Goal: Find specific page/section: Find specific page/section

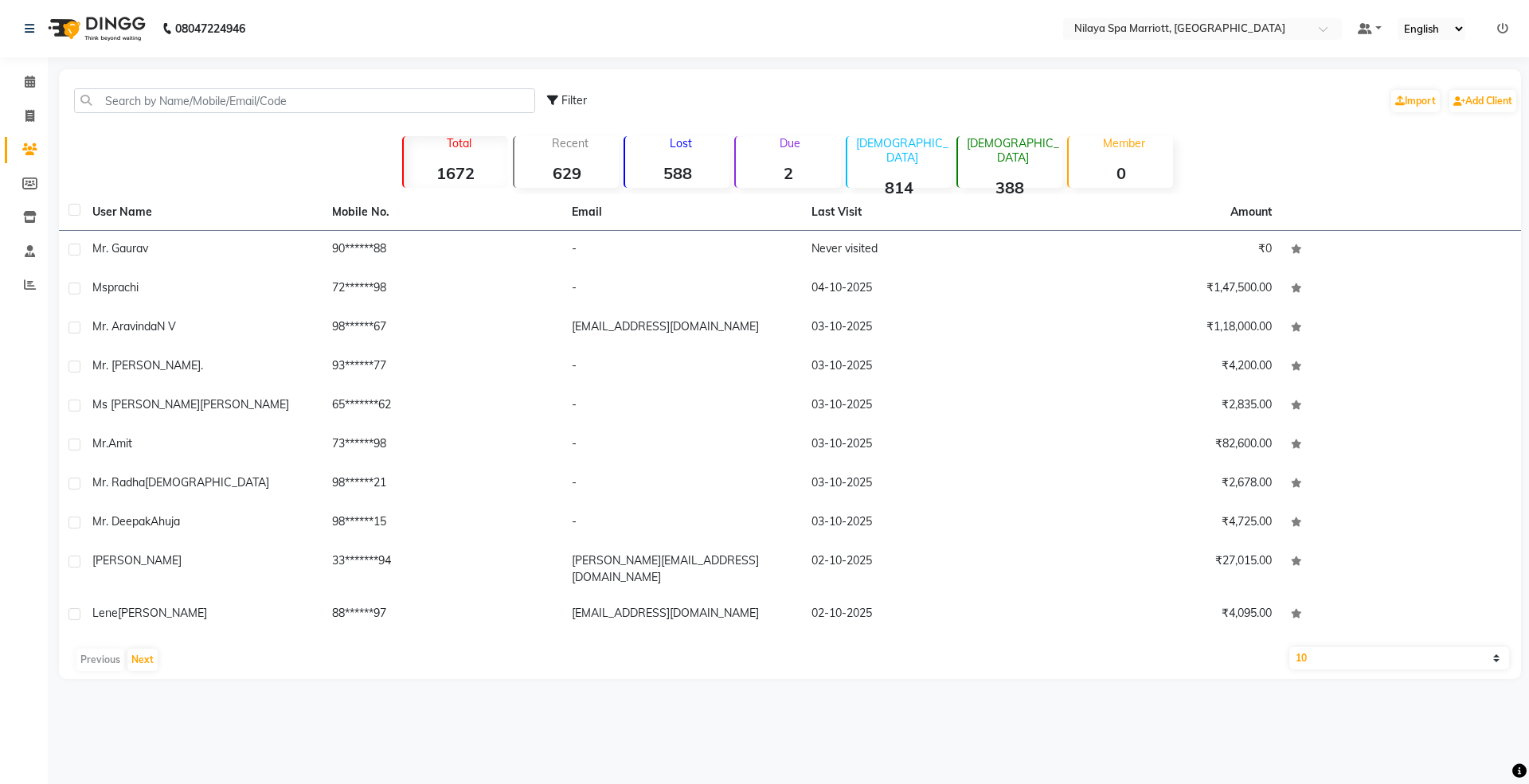
click at [298, 93] on input "text" at bounding box center [304, 101] width 461 height 25
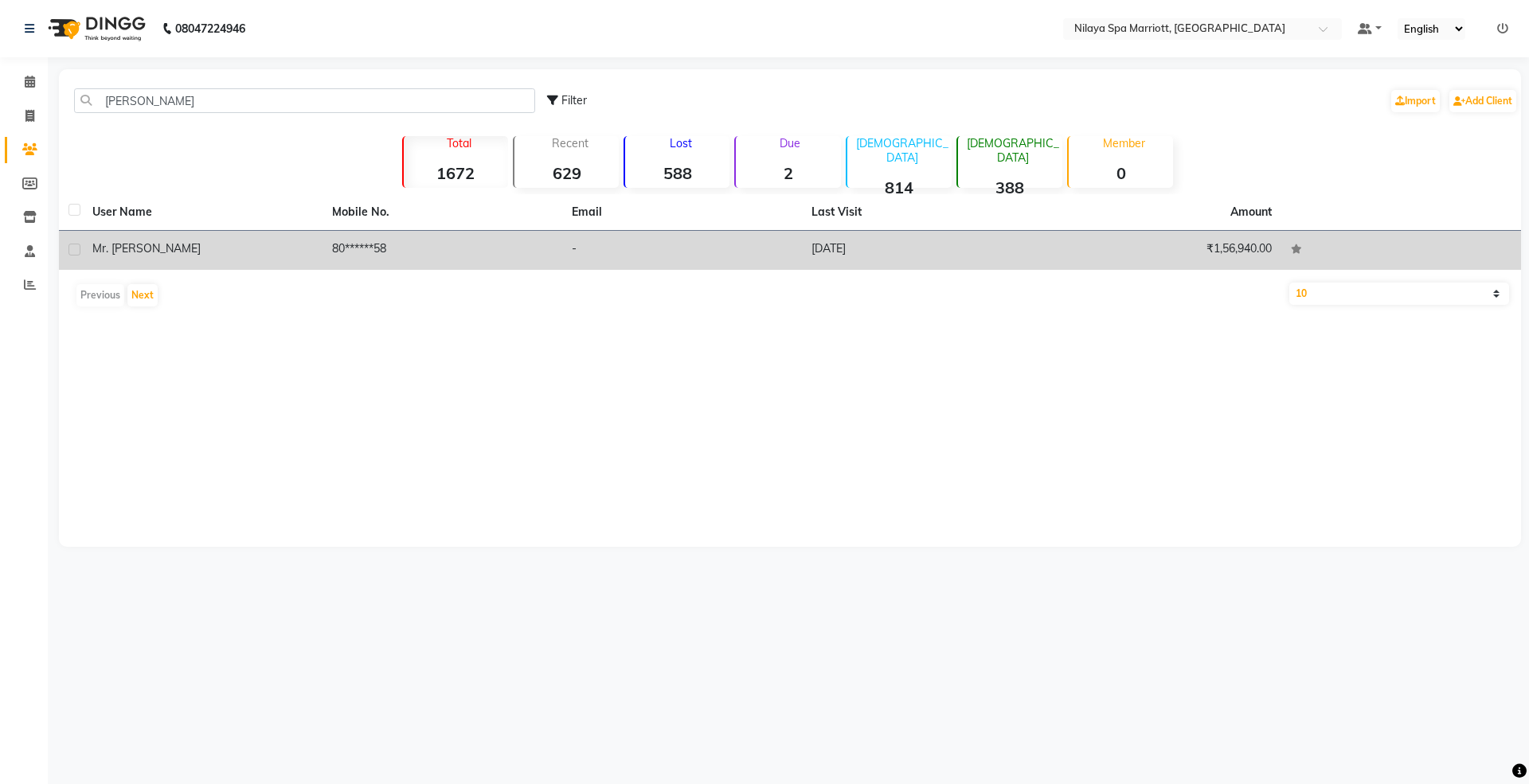
click at [408, 255] on td "80******58" at bounding box center [442, 250] width 240 height 39
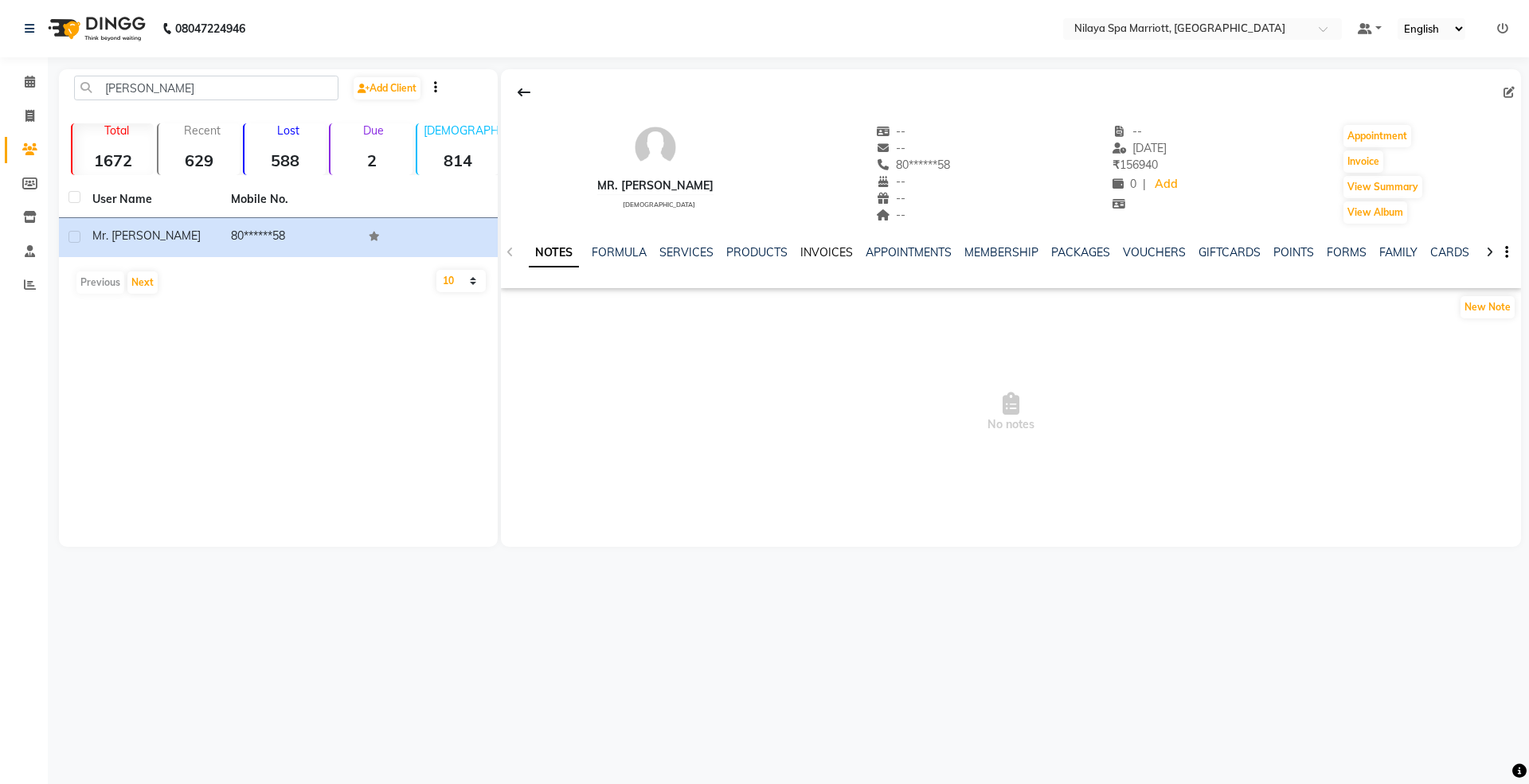
click at [825, 256] on link "INVOICES" at bounding box center [827, 252] width 53 height 14
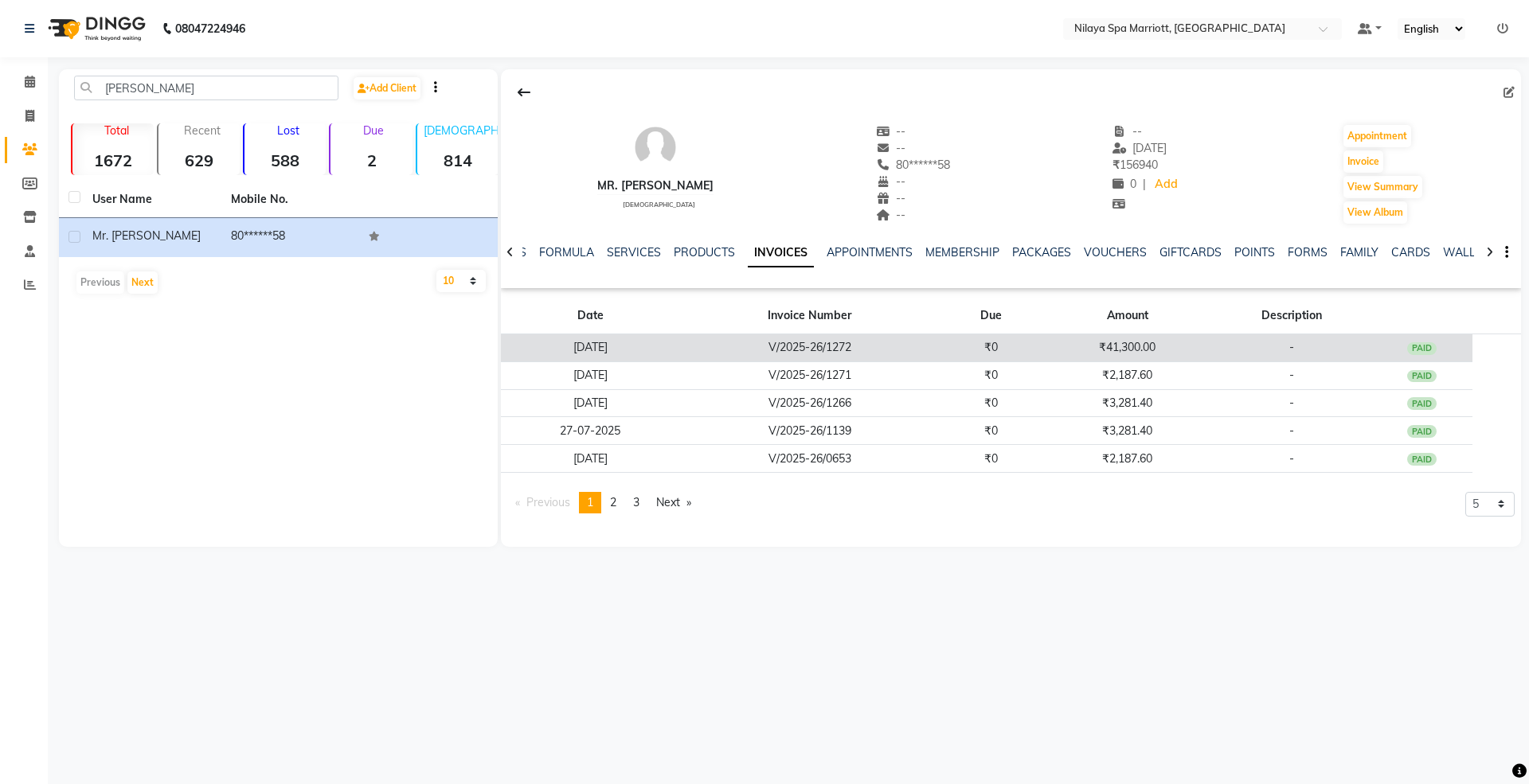
click at [1177, 348] on td "₹41,300.00" at bounding box center [1126, 348] width 168 height 28
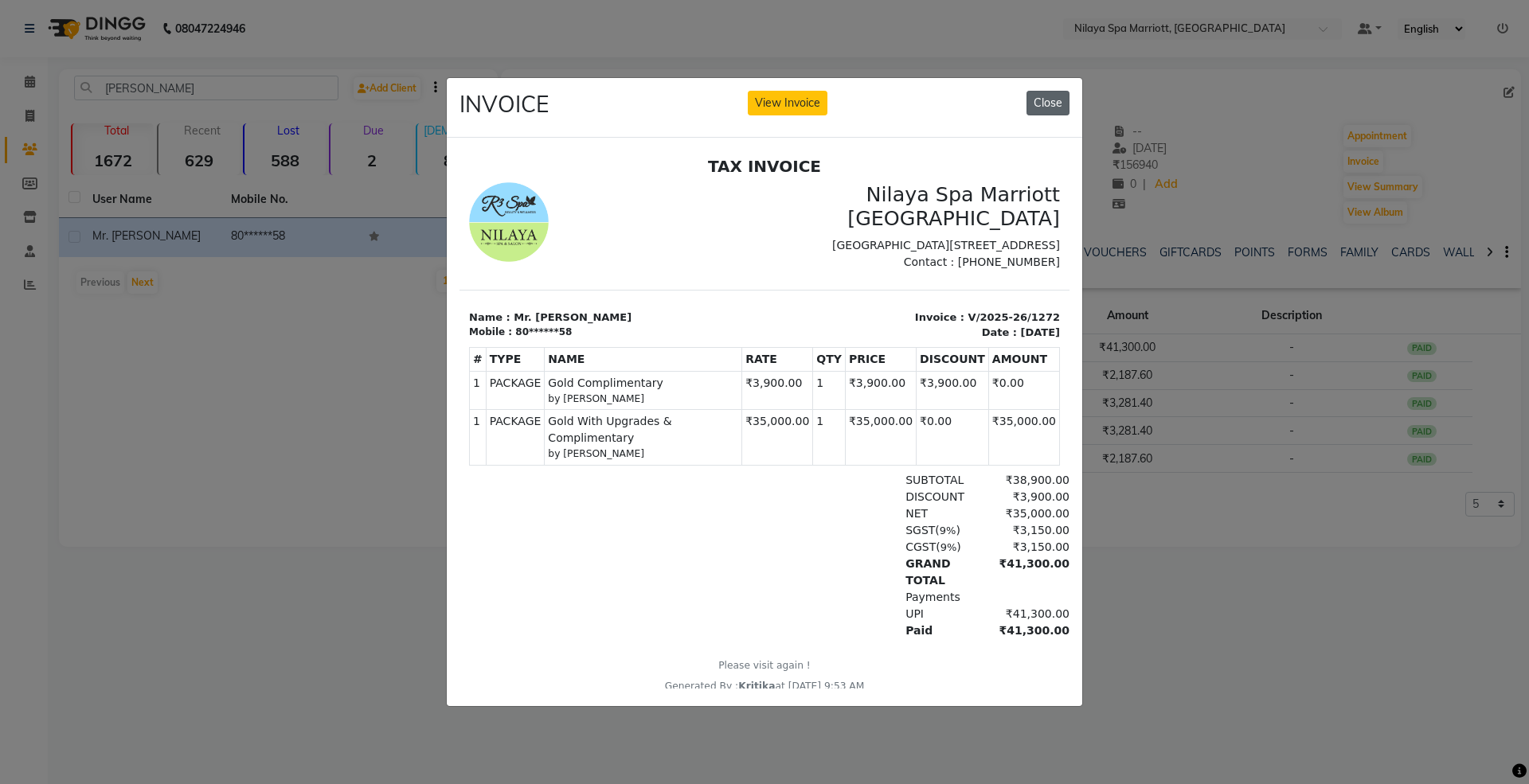
click at [1049, 93] on button "Close" at bounding box center [1048, 103] width 43 height 25
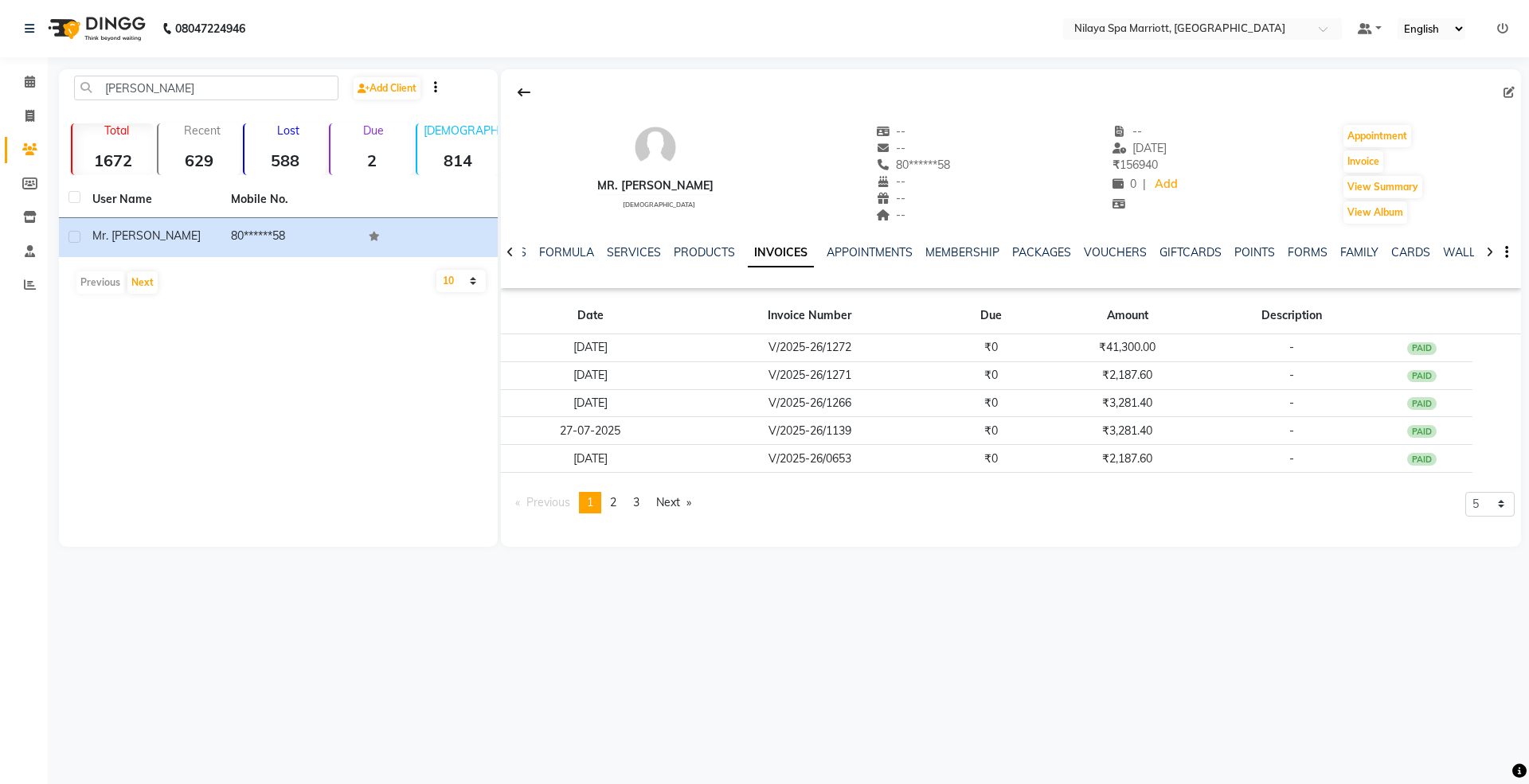
drag, startPoint x: 169, startPoint y: 71, endPoint x: 151, endPoint y: 81, distance: 20.6
click at [151, 81] on div "[PERSON_NAME] Add Client Total 1672 Recent 629 Lost 588 Due 2 [DEMOGRAPHIC_DATA…" at bounding box center [278, 308] width 439 height 478
drag, startPoint x: 151, startPoint y: 81, endPoint x: 104, endPoint y: 94, distance: 48.8
click at [104, 94] on input "[PERSON_NAME]" at bounding box center [206, 89] width 265 height 25
paste input "9986077386"
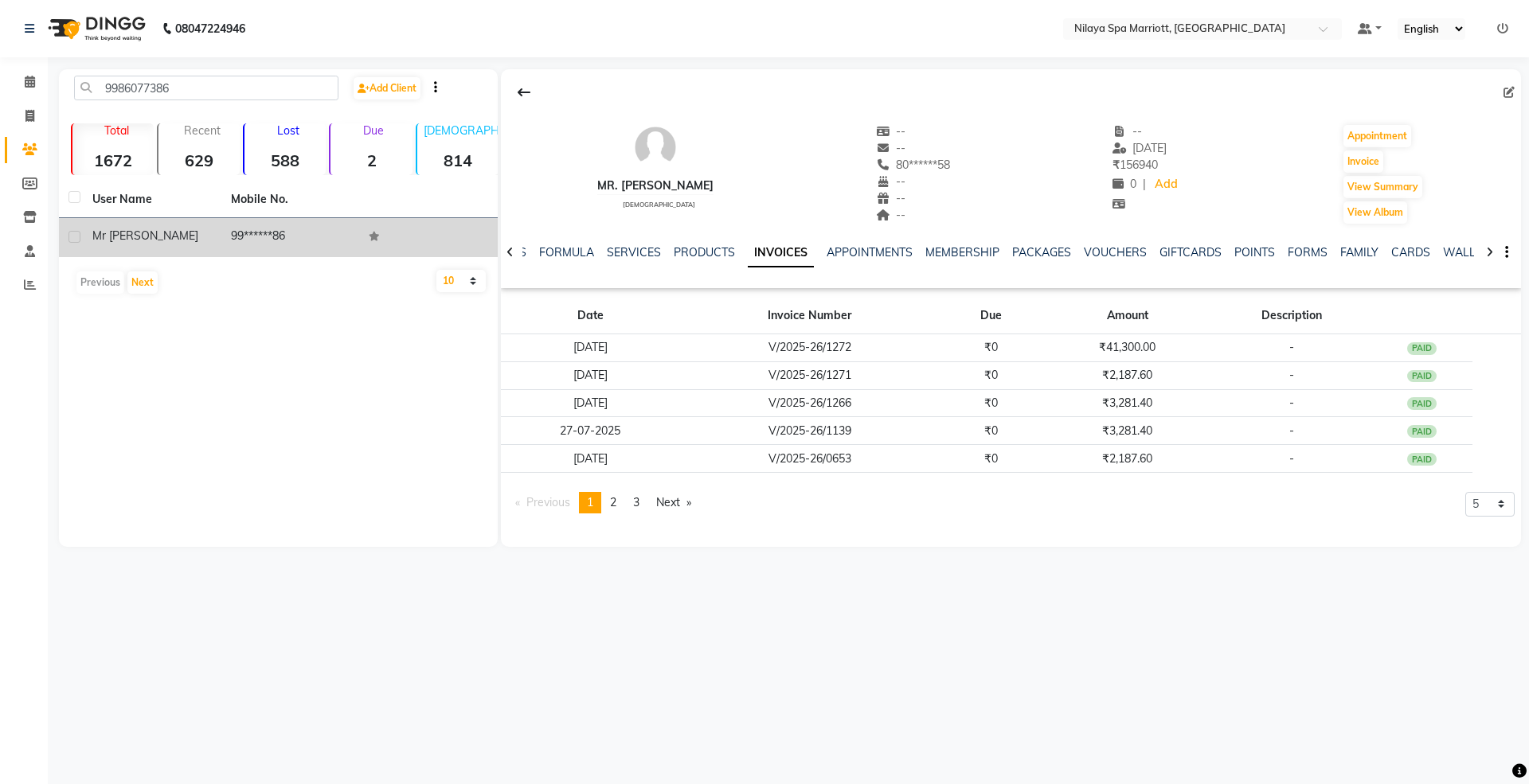
click at [157, 246] on td "Mr [PERSON_NAME]" at bounding box center [152, 238] width 139 height 39
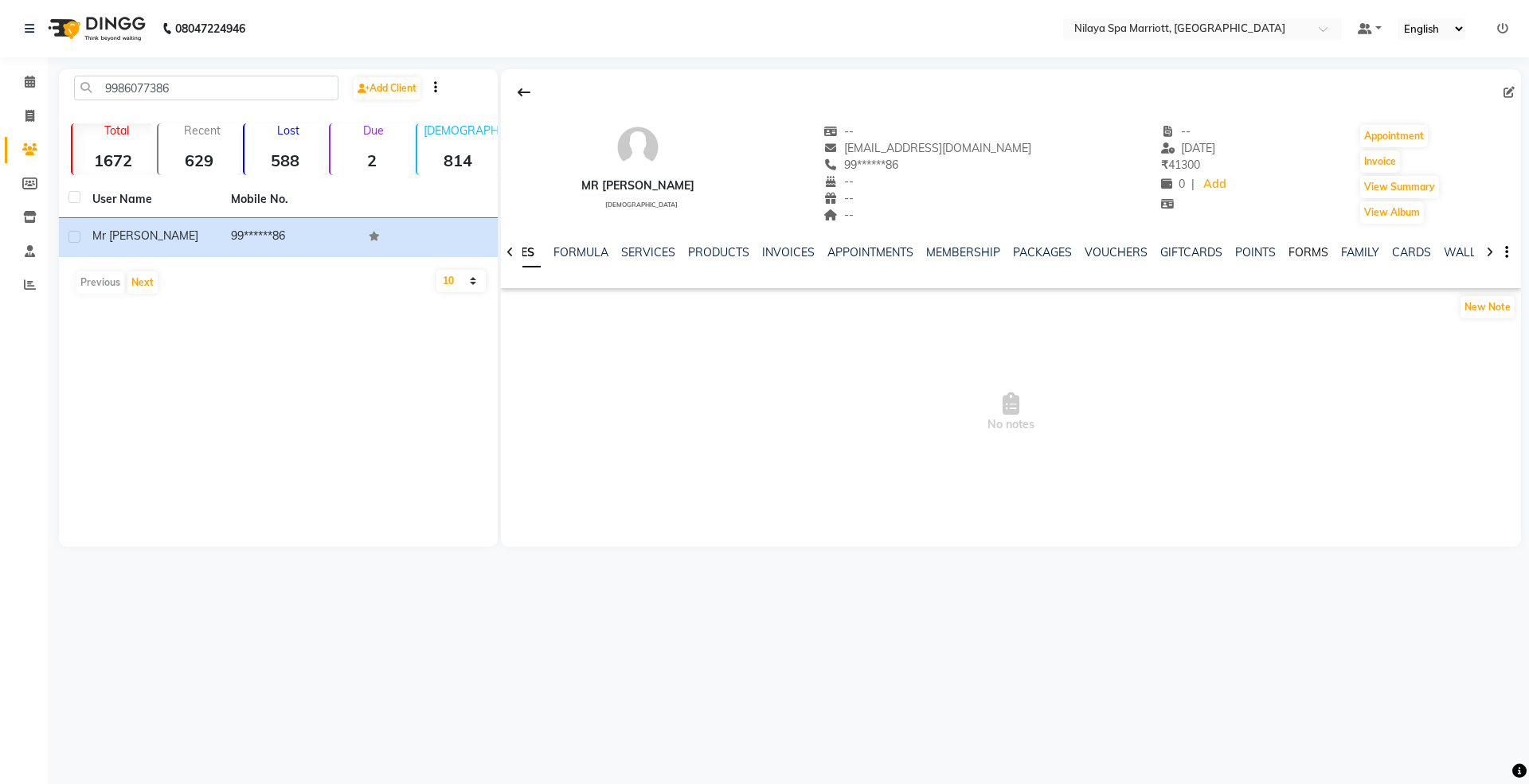
click at [1305, 250] on link "FORMS" at bounding box center [1308, 252] width 39 height 14
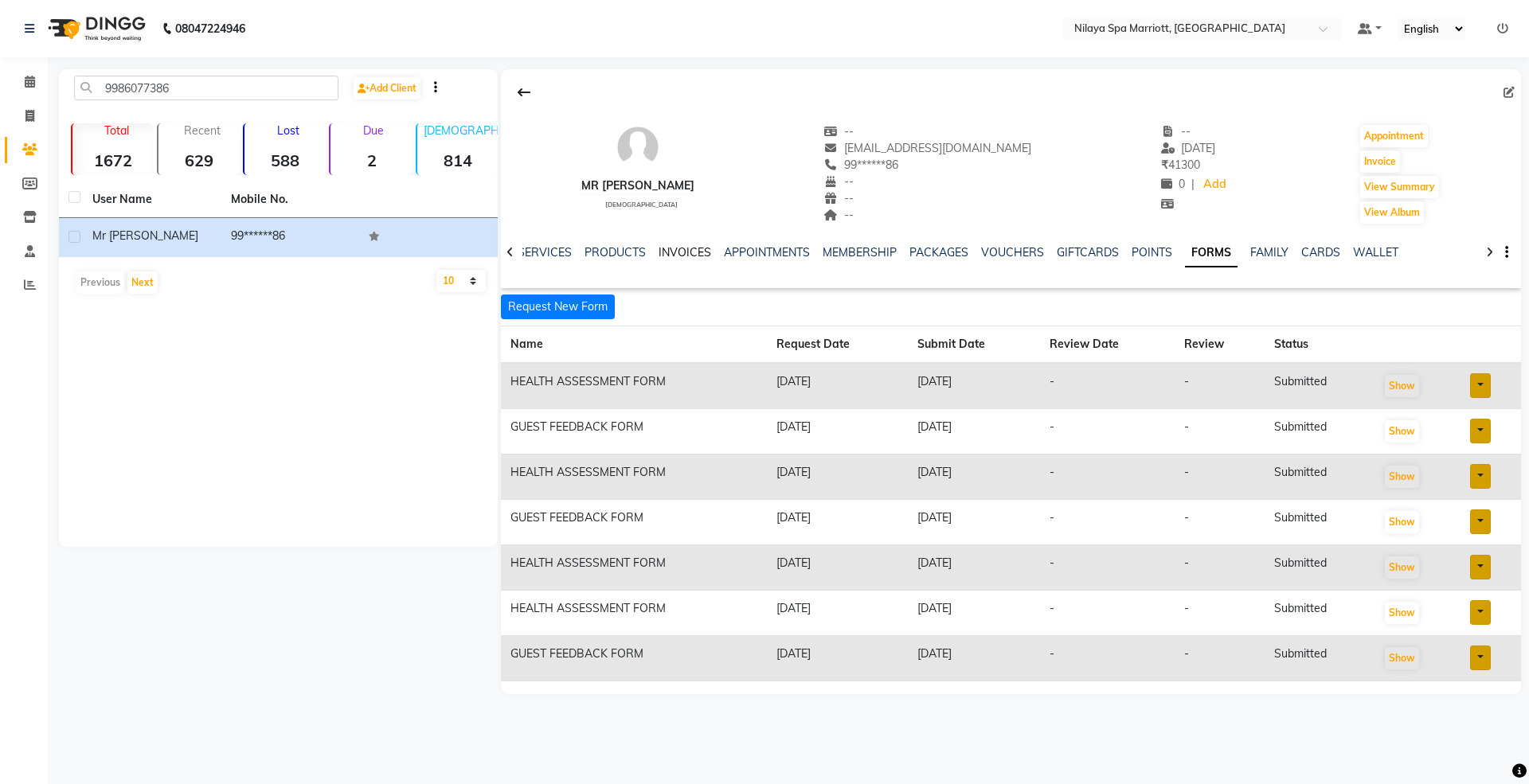
click at [663, 253] on link "INVOICES" at bounding box center [684, 252] width 53 height 14
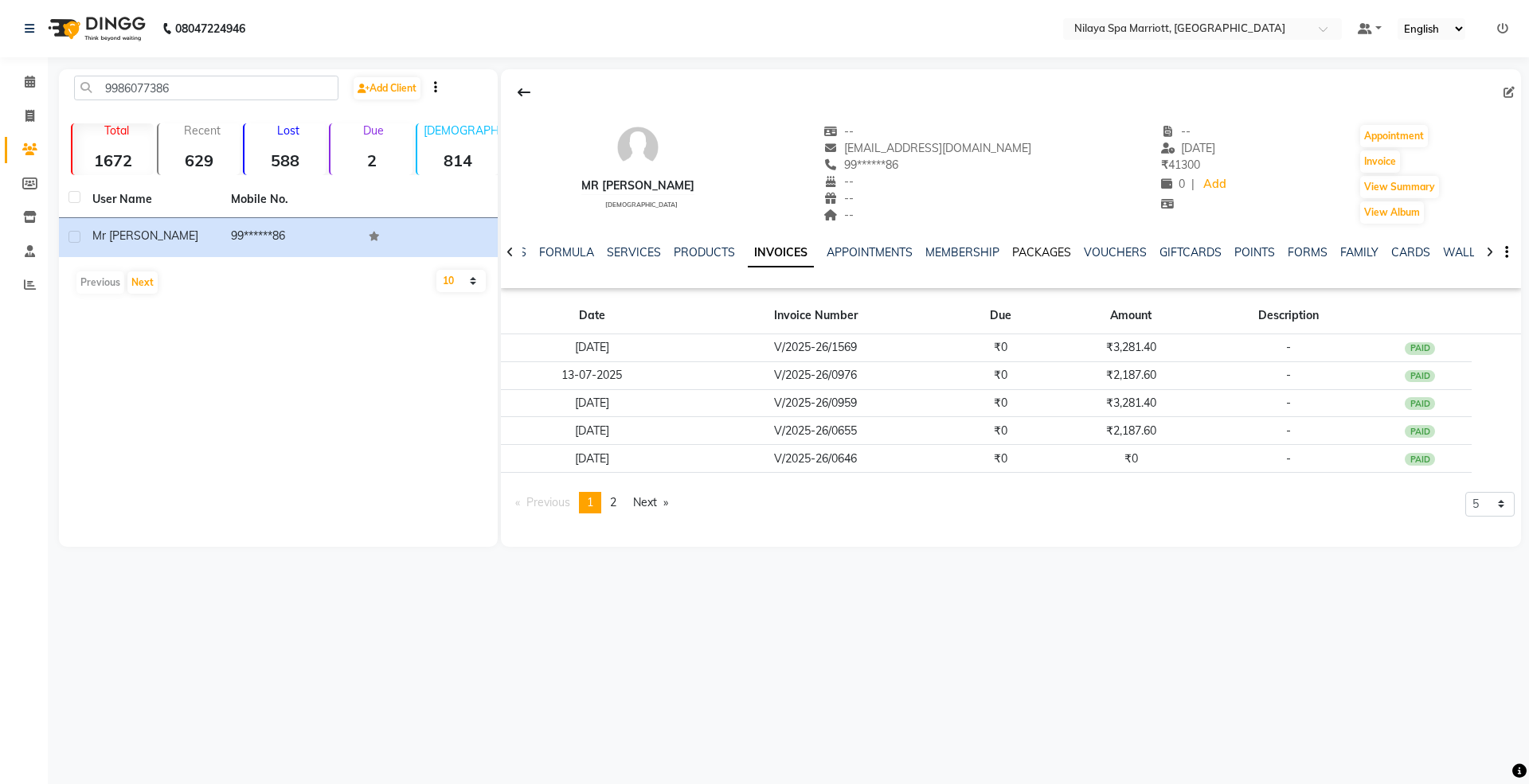
click at [1035, 252] on link "PACKAGES" at bounding box center [1041, 252] width 59 height 14
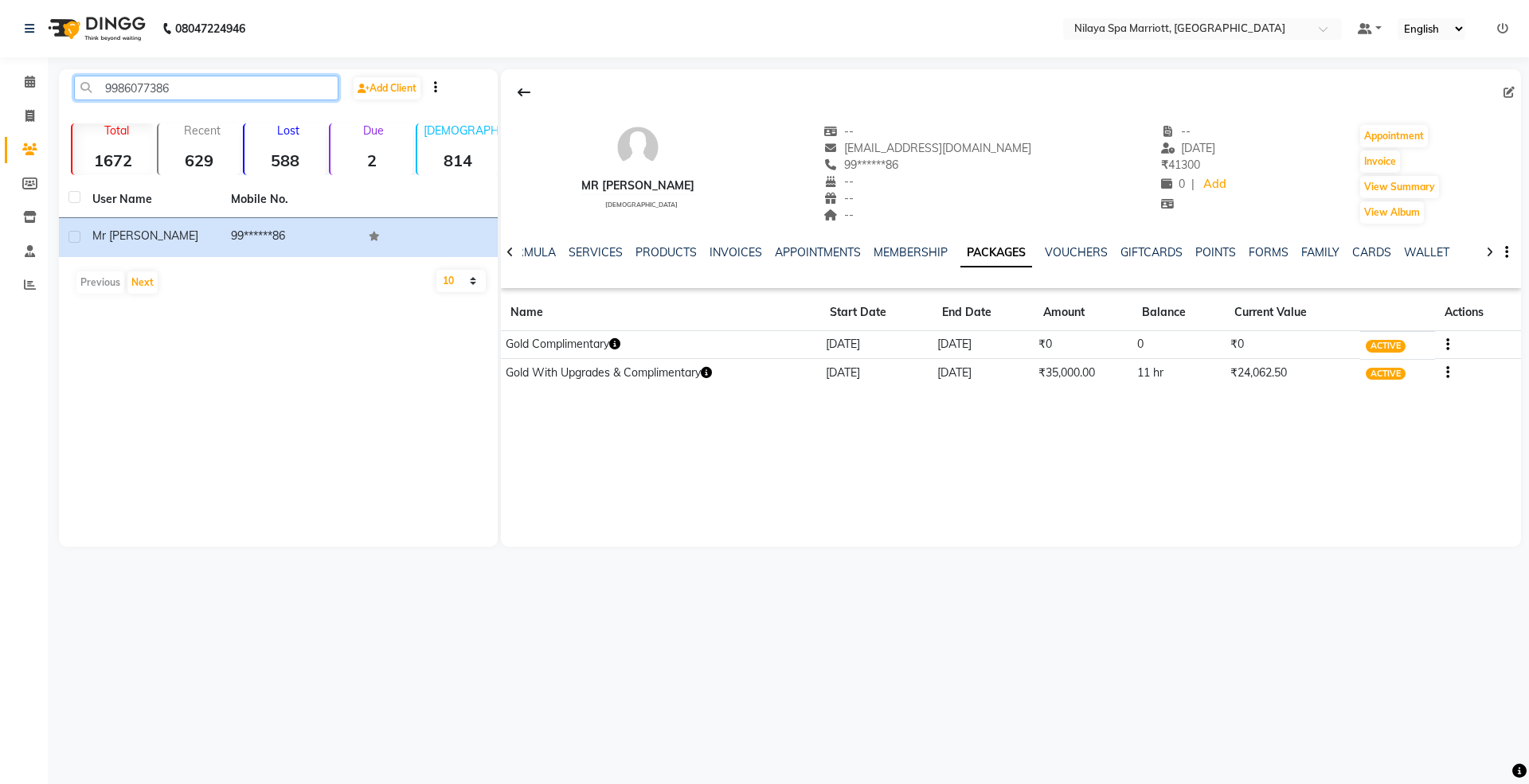
drag, startPoint x: 299, startPoint y: 92, endPoint x: 85, endPoint y: 113, distance: 215.0
click at [85, 113] on div "9986077386 Add Client" at bounding box center [278, 94] width 432 height 38
paste input "049800988"
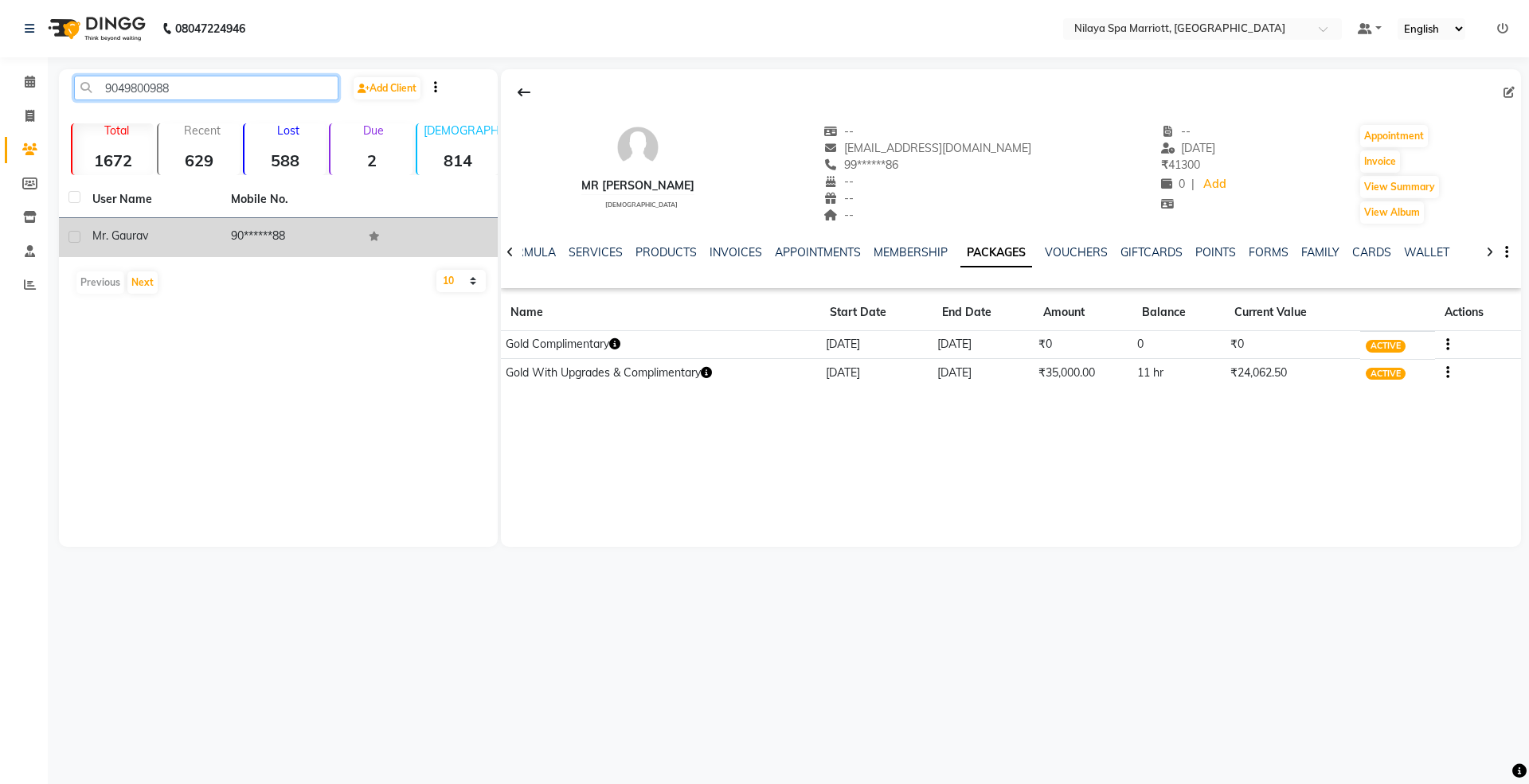
type input "9049800988"
click at [268, 237] on td "90******88" at bounding box center [291, 238] width 139 height 39
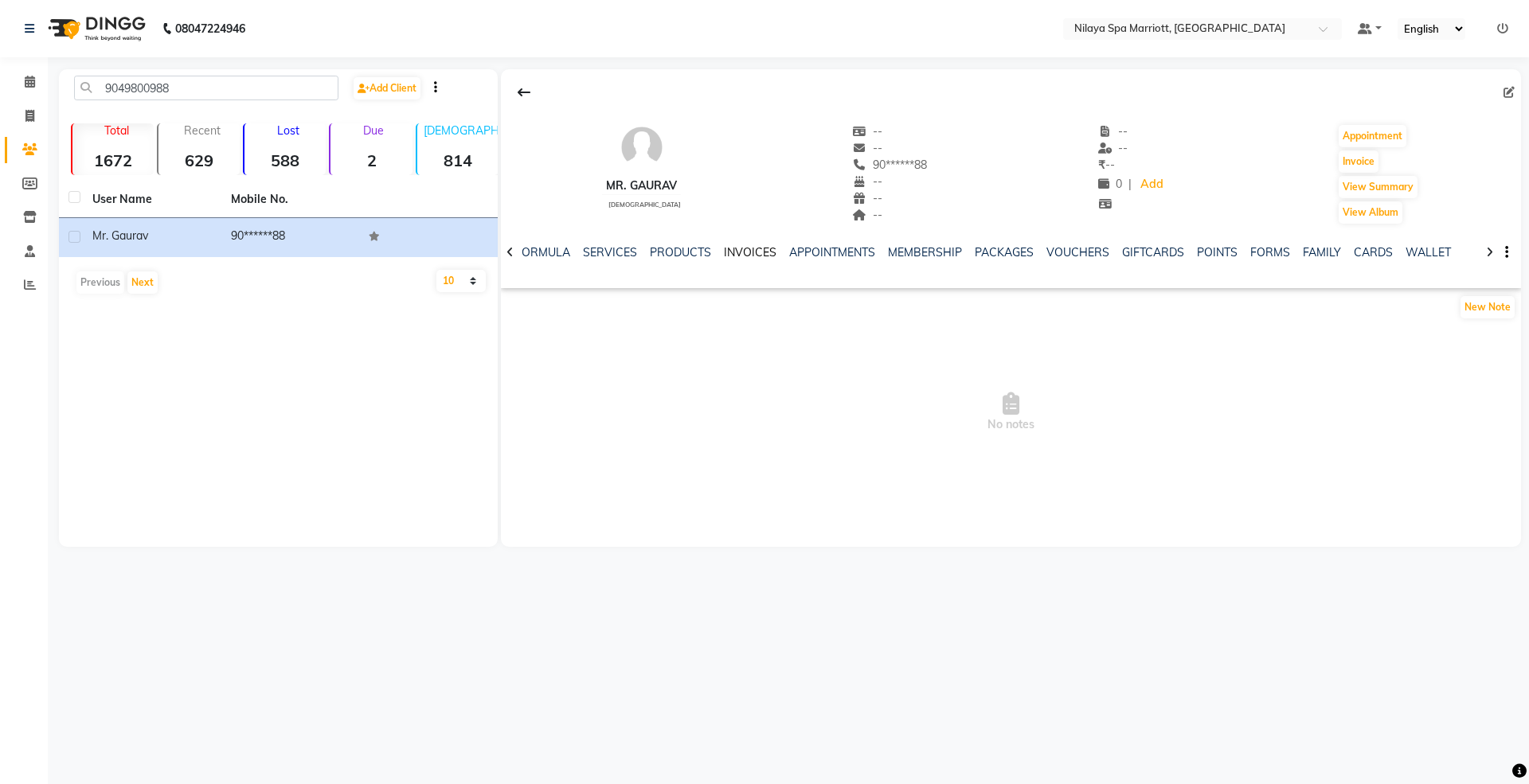
click at [736, 252] on link "INVOICES" at bounding box center [750, 252] width 53 height 14
drag, startPoint x: 594, startPoint y: 179, endPoint x: 740, endPoint y: 186, distance: 146.2
click at [740, 186] on div "Mr. [PERSON_NAME][DEMOGRAPHIC_DATA] -- -- 90******88 -- -- -- -- -- ₹ -- 0 | Ad…" at bounding box center [1011, 166] width 1020 height 117
click at [811, 540] on div "Mr. [PERSON_NAME][DEMOGRAPHIC_DATA] -- -- 90******88 -- -- -- -- -- ₹ -- 0 | Ad…" at bounding box center [1011, 308] width 1020 height 478
click at [26, 83] on icon at bounding box center [30, 82] width 11 height 12
